Goal: Task Accomplishment & Management: Use online tool/utility

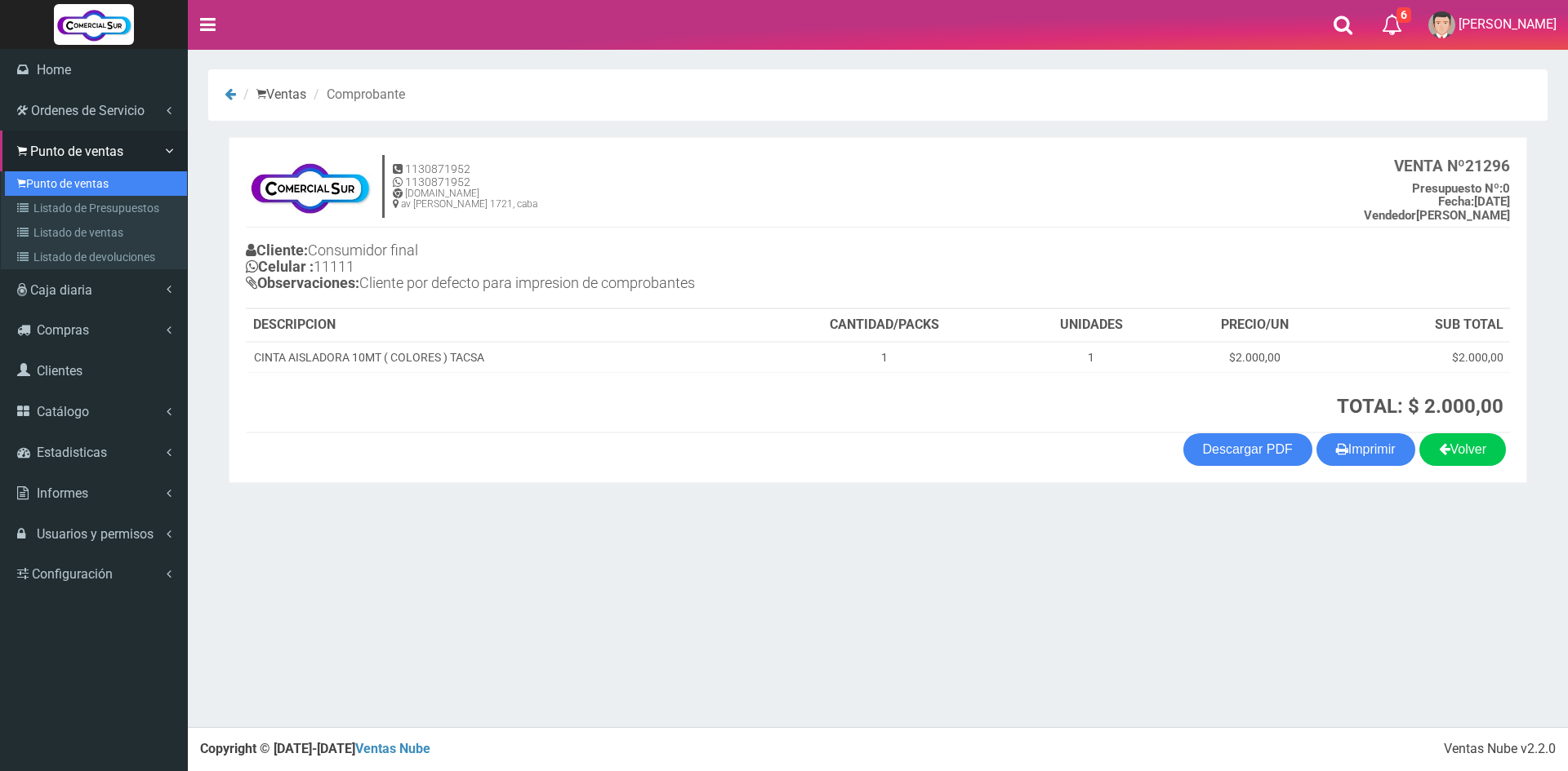
click at [75, 174] on link "Punto de ventas" at bounding box center [95, 184] width 182 height 25
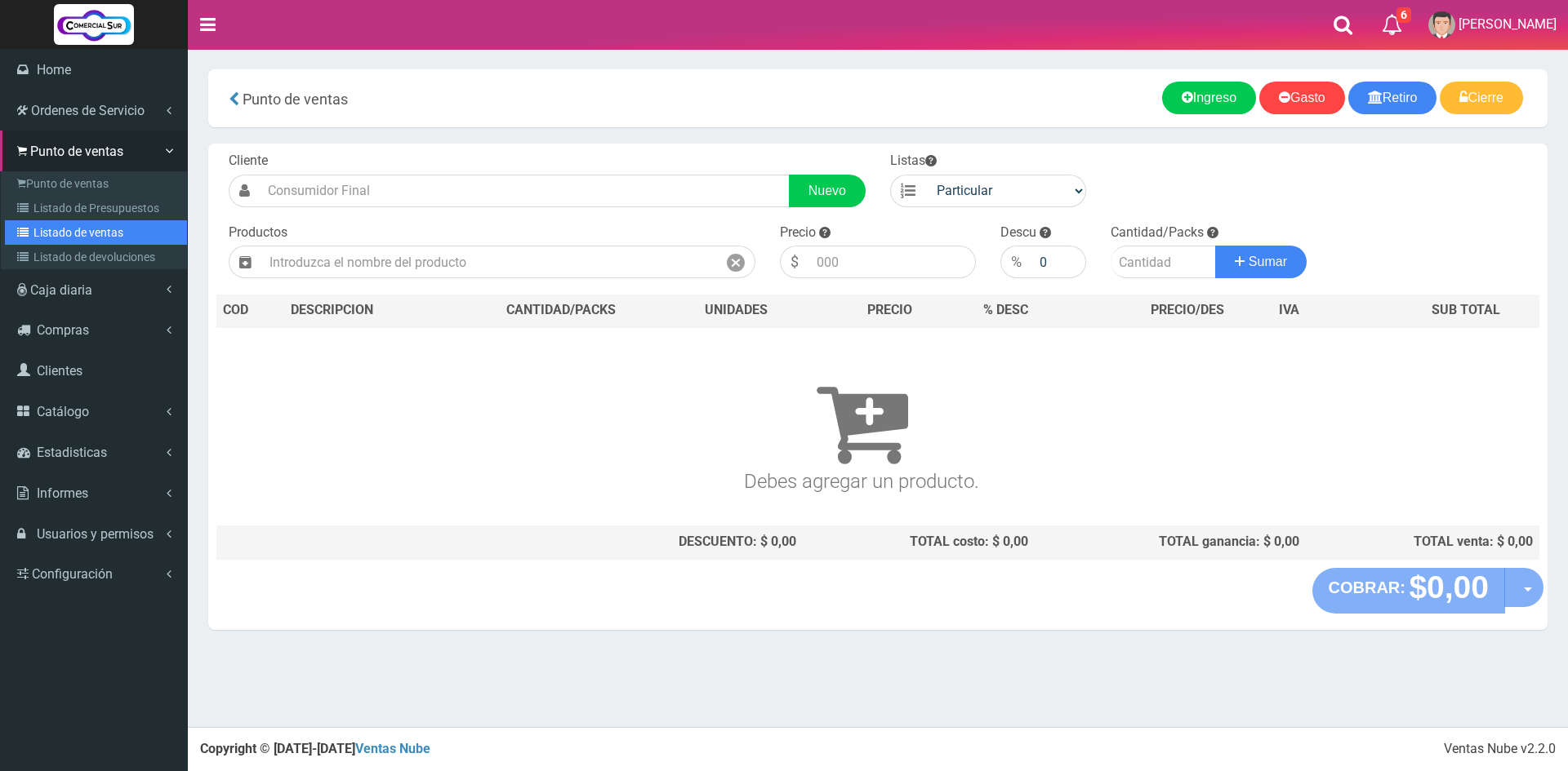
click at [96, 222] on link "Listado de ventas" at bounding box center [95, 232] width 182 height 25
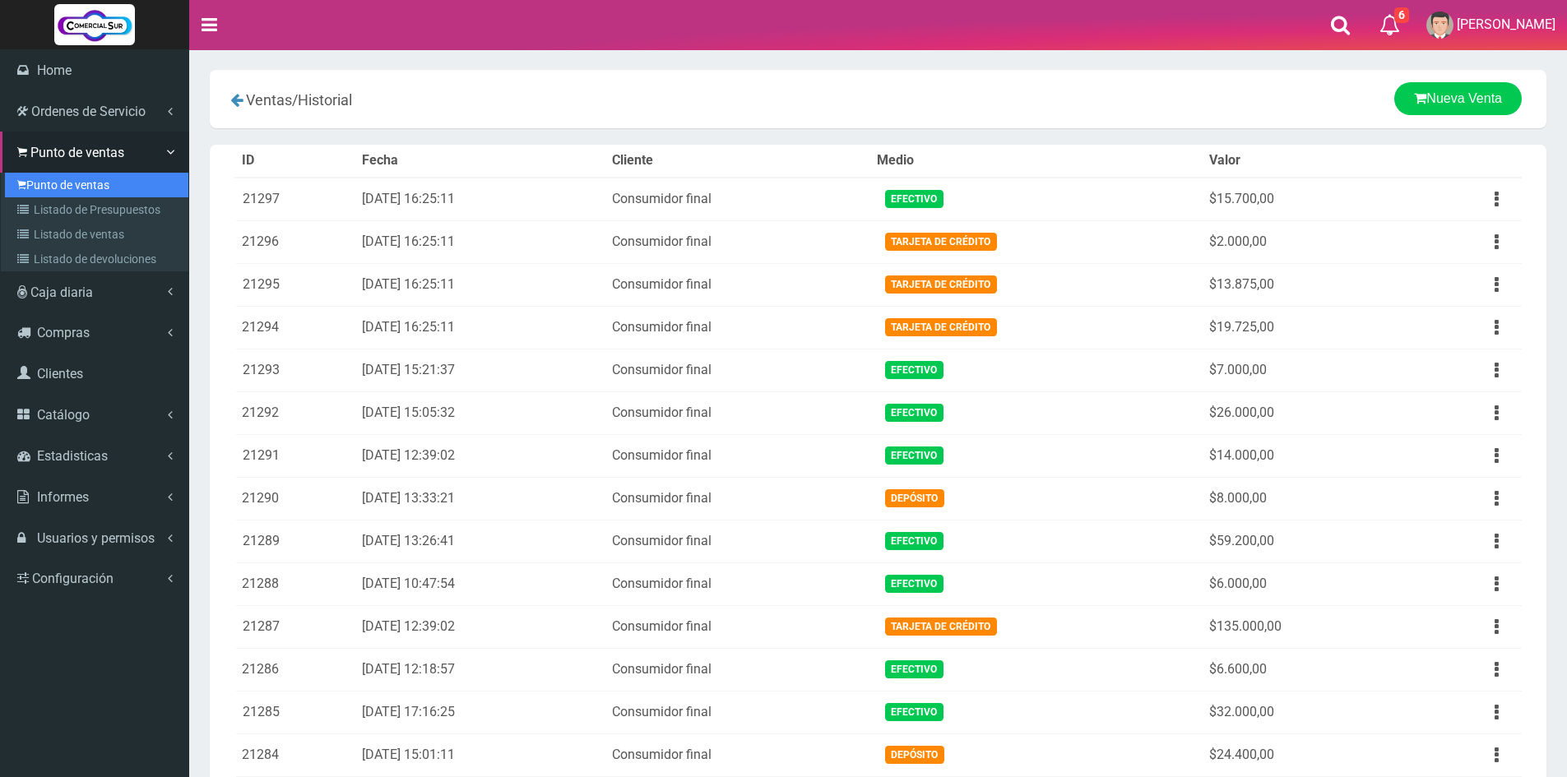
click at [79, 184] on link "Punto de ventas" at bounding box center [96, 185] width 183 height 25
